Goal: Navigation & Orientation: Find specific page/section

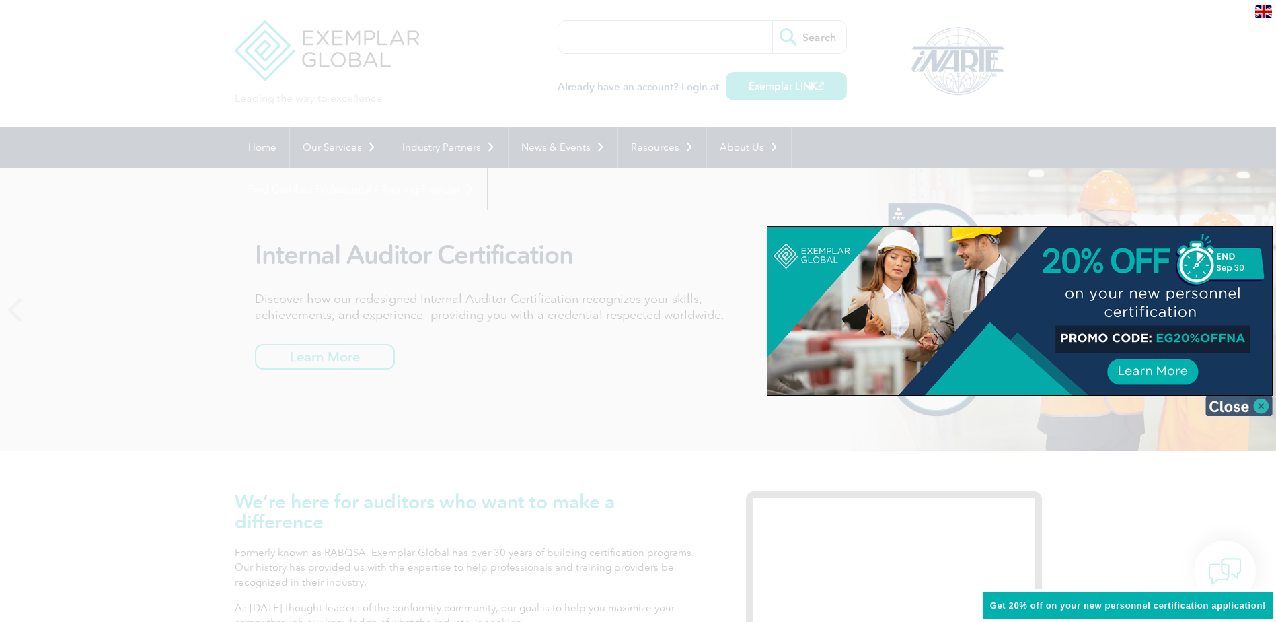
click at [1230, 407] on img at bounding box center [1239, 406] width 67 height 20
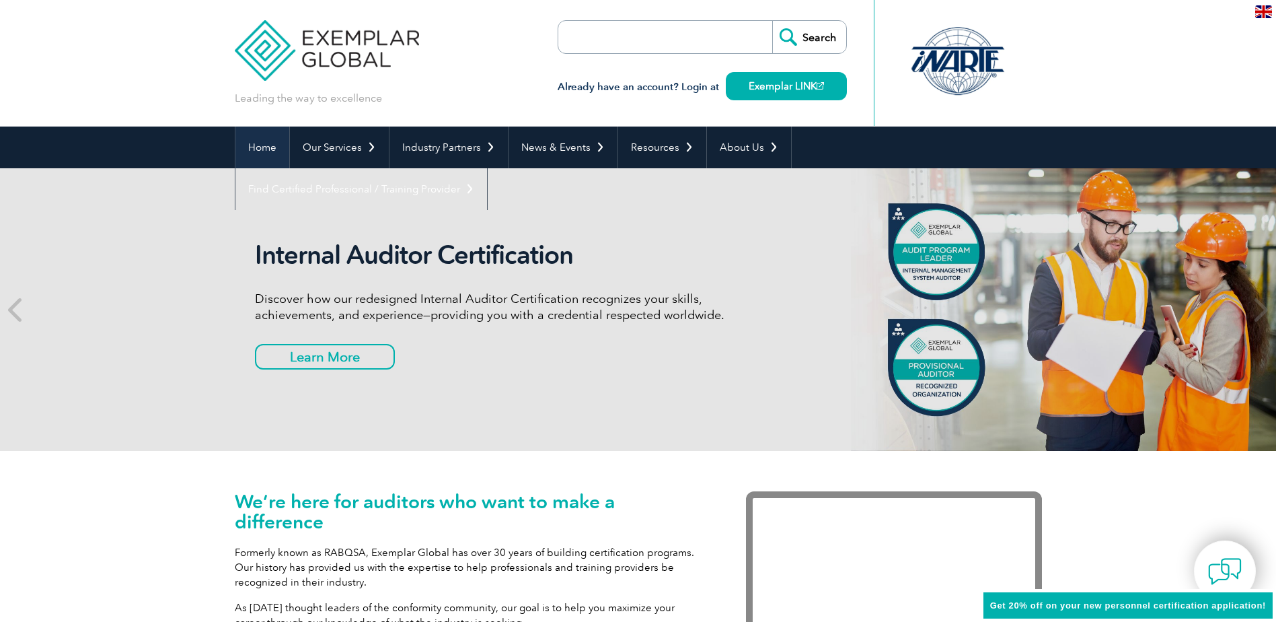
click at [254, 140] on link "Home" at bounding box center [263, 147] width 54 height 42
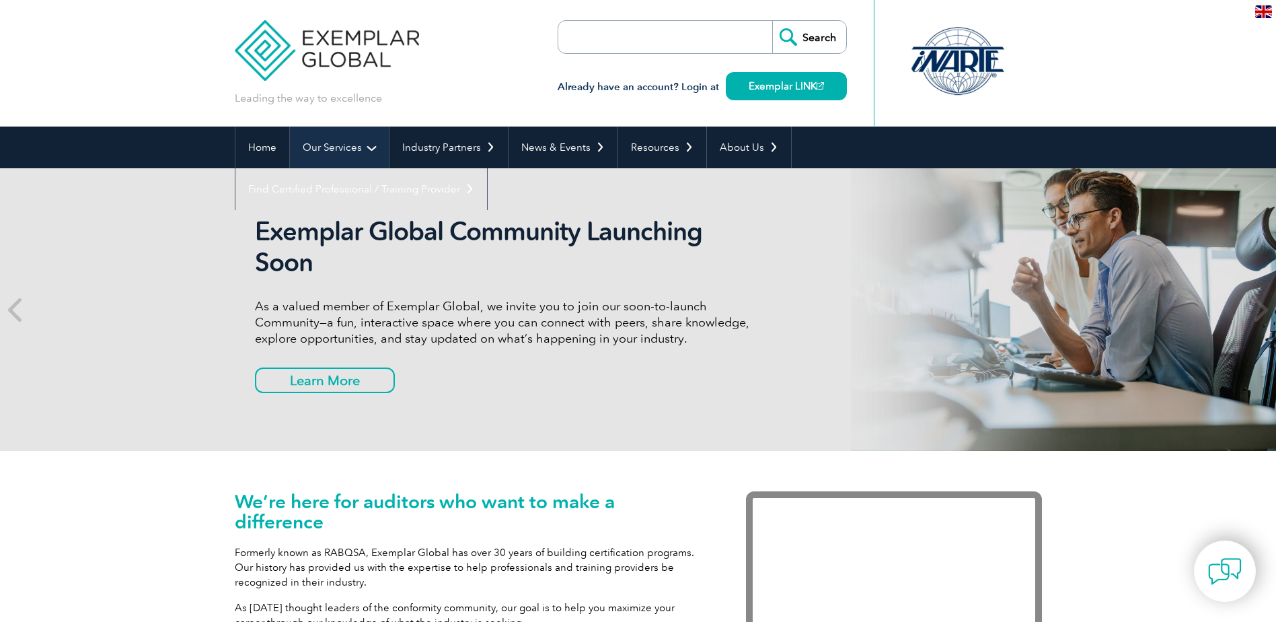
click at [351, 149] on link "Our Services" at bounding box center [339, 147] width 99 height 42
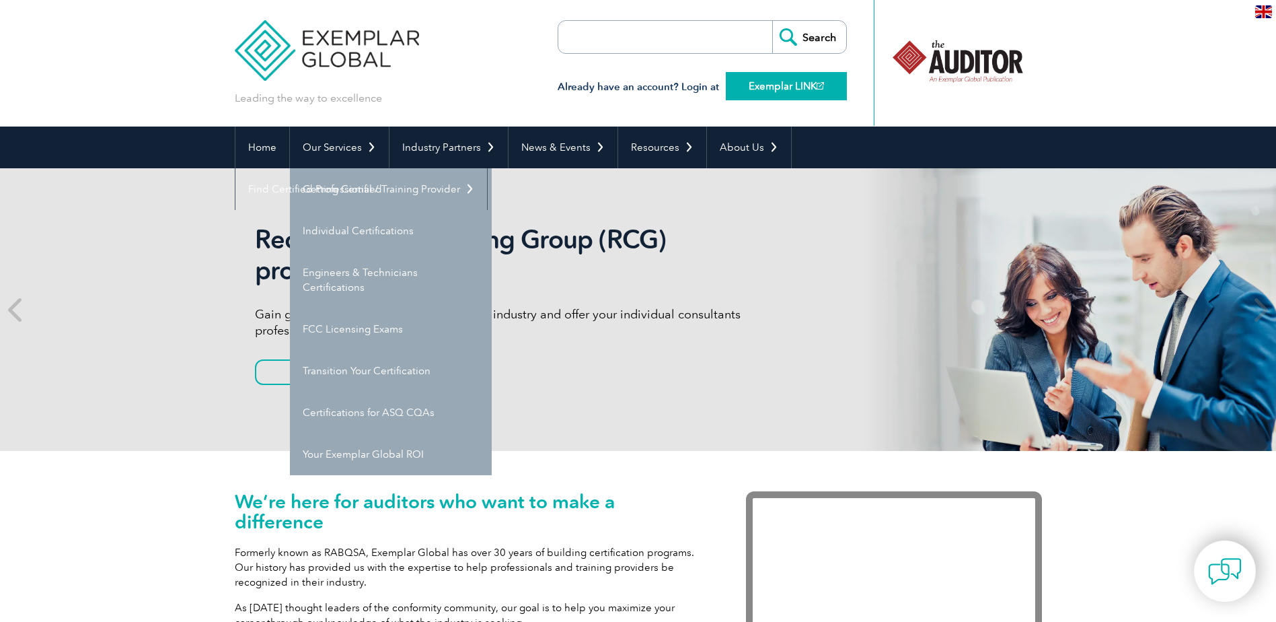
click at [773, 83] on link "Exemplar LINK" at bounding box center [786, 86] width 121 height 28
